Goal: Task Accomplishment & Management: Manage account settings

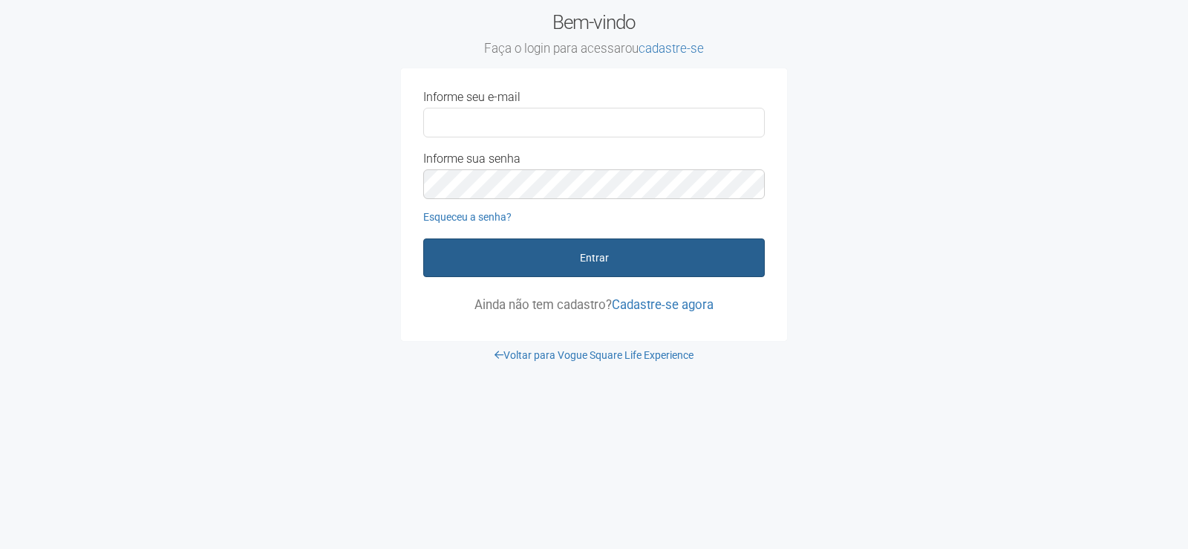
type input "**********"
click at [689, 241] on button "Entrar" at bounding box center [594, 257] width 342 height 39
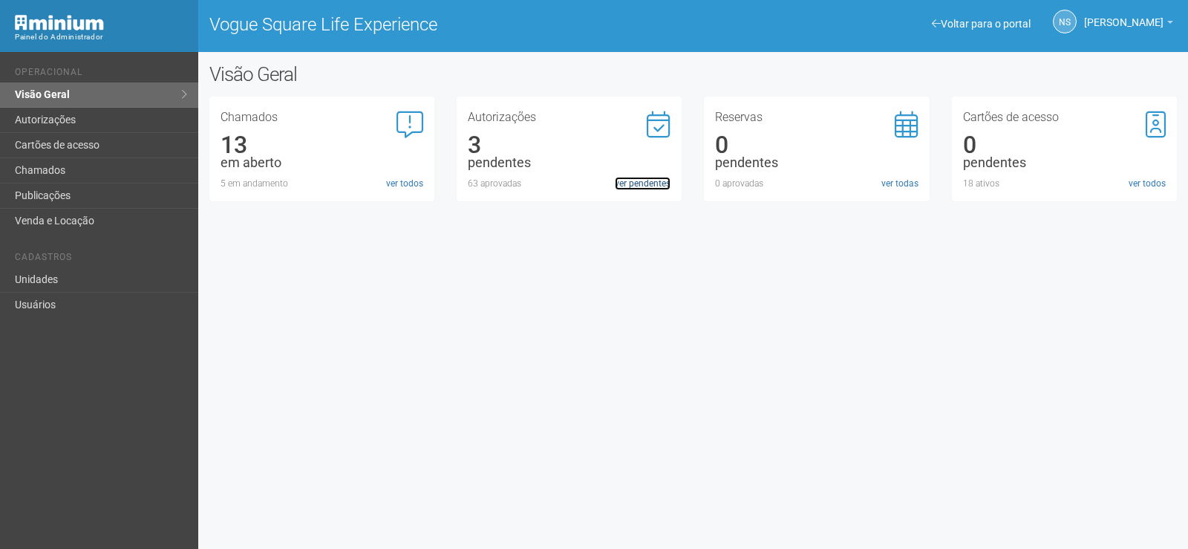
click at [627, 181] on link "ver pendentes" at bounding box center [643, 183] width 56 height 13
